Goal: Task Accomplishment & Management: Use online tool/utility

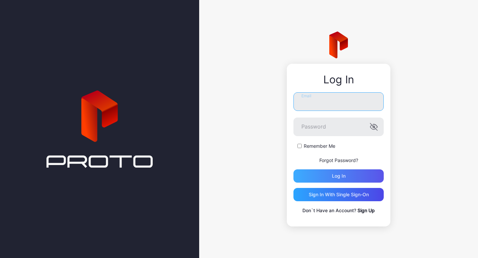
type input "**********"
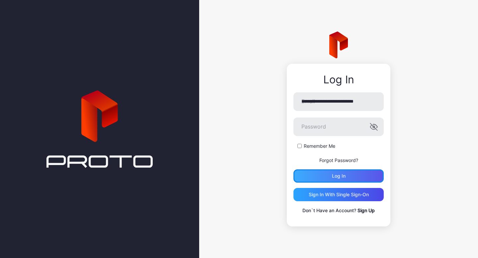
click at [352, 177] on div "Log in" at bounding box center [338, 175] width 90 height 13
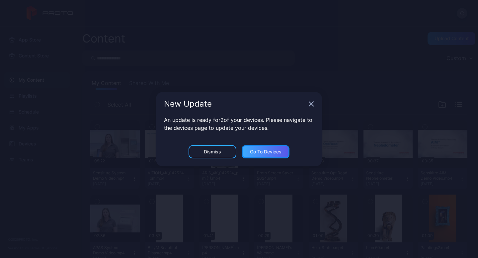
click at [261, 151] on div "Go to devices" at bounding box center [266, 151] width 32 height 5
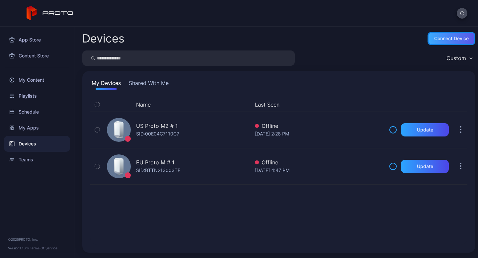
click at [445, 38] on div "Connect device" at bounding box center [451, 38] width 34 height 5
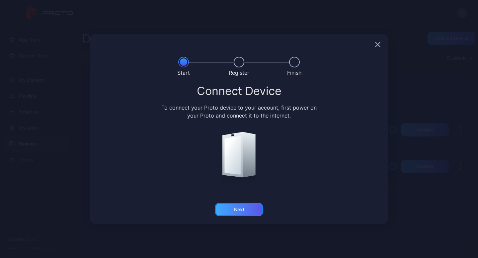
click at [249, 211] on div "Next" at bounding box center [239, 209] width 48 height 13
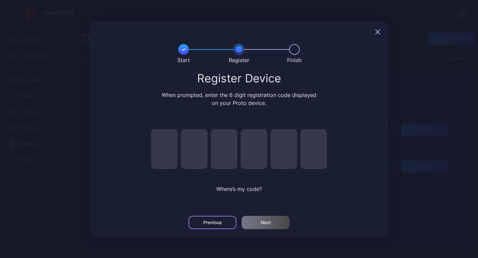
click at [210, 218] on div "Previous" at bounding box center [212, 222] width 48 height 13
